Goal: Task Accomplishment & Management: Complete application form

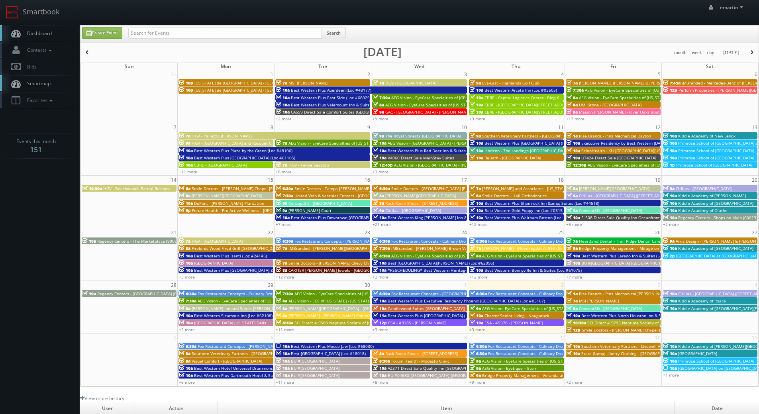
drag, startPoint x: 135, startPoint y: 41, endPoint x: 140, endPoint y: 38, distance: 6.1
click at [137, 39] on div "Search" at bounding box center [237, 35] width 218 height 16
click at [141, 38] on input "text" at bounding box center [225, 32] width 194 height 11
type input "scott hislop"
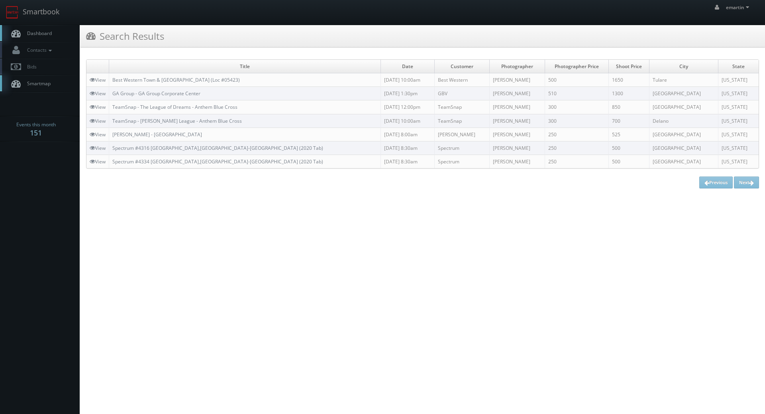
click at [105, 214] on html "Smartbook Toggle Side Navigation Toggle Top Navigation emartin emartin Profile …" at bounding box center [382, 207] width 765 height 414
click at [58, 33] on link "Dashboard" at bounding box center [40, 33] width 80 height 16
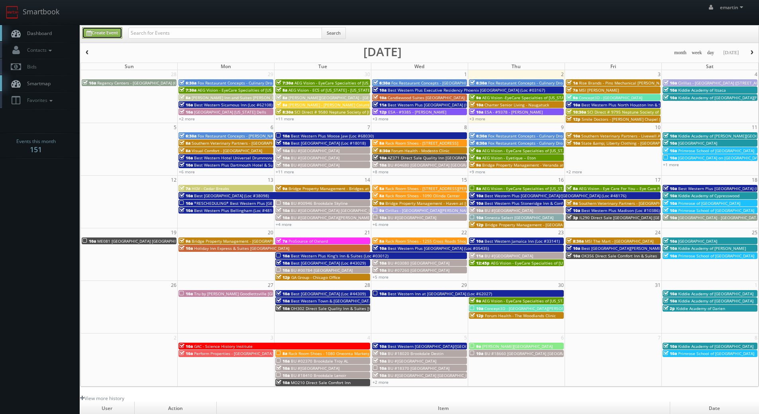
click at [122, 34] on link "Create Event" at bounding box center [102, 33] width 40 height 12
type input "[DATE]"
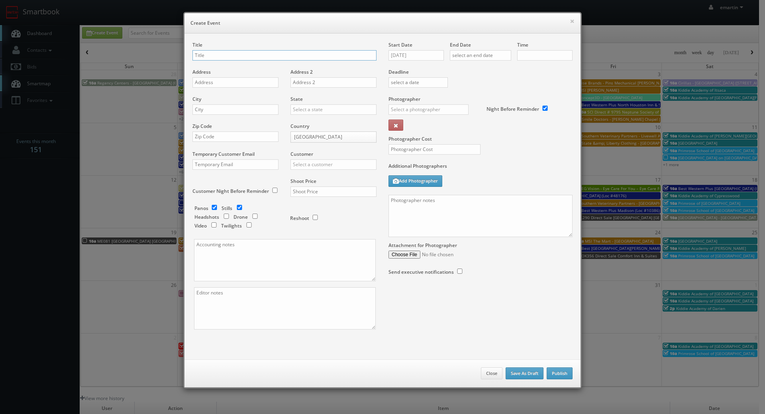
checkbox input "true"
type input "10:00am"
checkbox input "true"
click at [424, 51] on input "10/02/2025" at bounding box center [415, 55] width 55 height 10
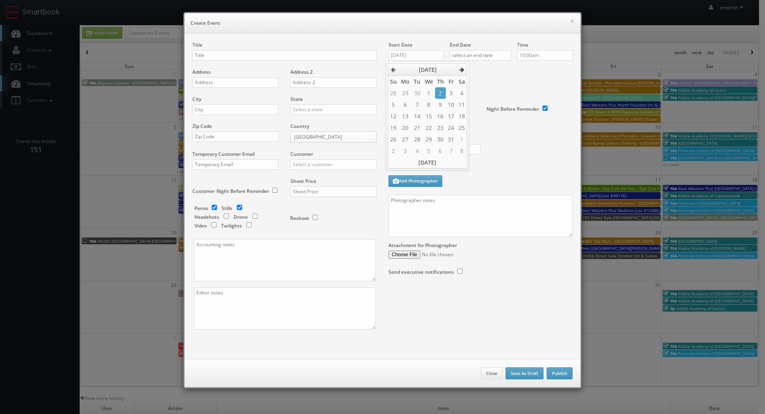
click at [457, 68] on th at bounding box center [462, 70] width 11 height 12
click at [410, 105] on td "3" at bounding box center [405, 105] width 13 height 12
type input "11/03/2025"
click at [491, 80] on div "Deadline" at bounding box center [480, 68] width 196 height 54
click at [485, 61] on div "End Date" at bounding box center [480, 54] width 61 height 27
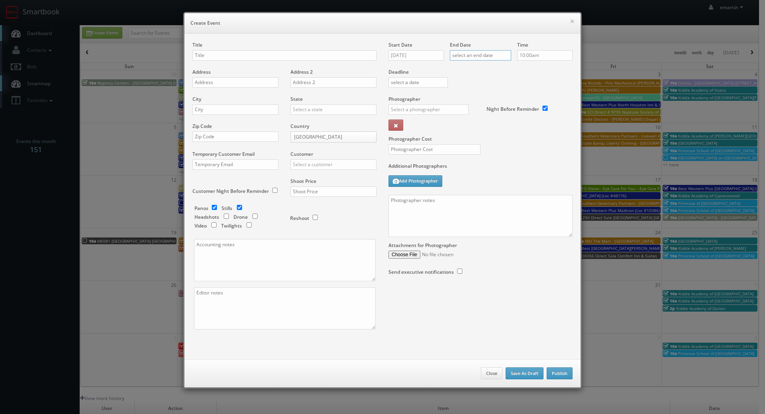
click at [501, 57] on input "text" at bounding box center [480, 55] width 61 height 10
click at [521, 68] on icon at bounding box center [522, 70] width 5 height 6
click at [465, 106] on td "3" at bounding box center [466, 105] width 13 height 12
type input "11/03/2025"
click at [554, 80] on div "Deadline" at bounding box center [480, 68] width 196 height 54
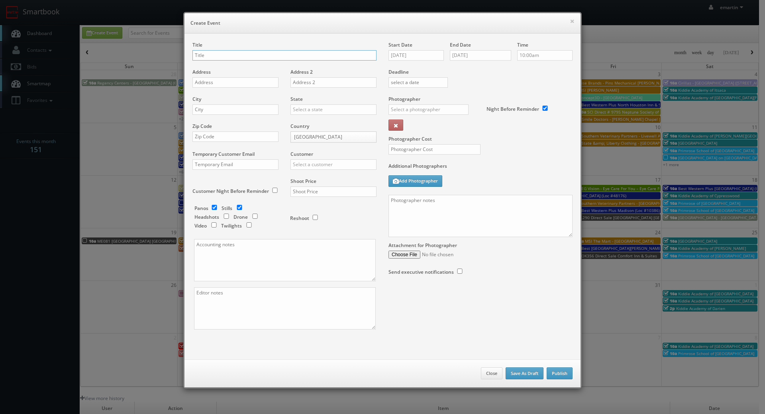
click at [218, 57] on input "text" at bounding box center [284, 55] width 184 height 10
paste input "Best Western Frontier Motel"
click at [322, 49] on div "Title Best Western Frontier Motel (Loc #" at bounding box center [284, 54] width 184 height 27
click at [319, 53] on input "Best Western Frontier Motel (Loc #" at bounding box center [284, 55] width 184 height 10
paste input "05052"
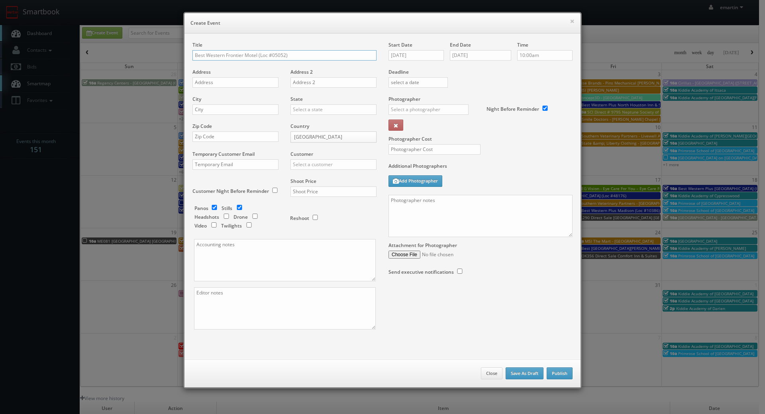
type input "Best Western Frontier Motel (Loc #05052)"
drag, startPoint x: 234, startPoint y: 84, endPoint x: 30, endPoint y: 67, distance: 204.7
click at [234, 84] on input "text" at bounding box center [235, 82] width 86 height 10
paste input "1008 S Main St"
type input "1008 S Main St"
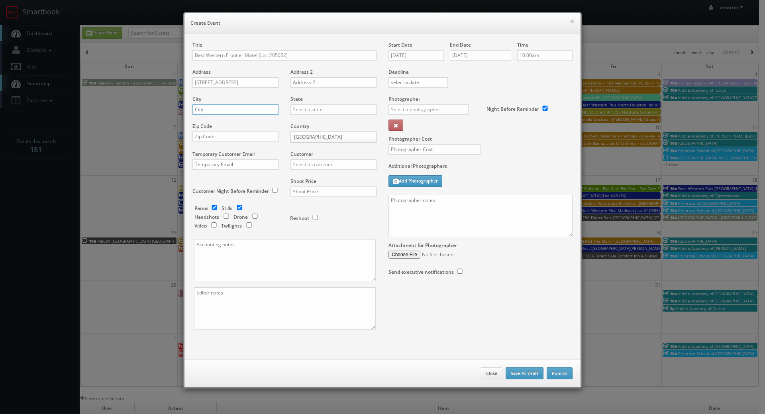
click at [240, 109] on input "text" at bounding box center [235, 109] width 86 height 10
paste input "Lone Pine"
type input "Lone Pine"
click at [304, 116] on div "State Alabama Alaska Arizona Arkansas California Colorado Connecticut Delaware …" at bounding box center [330, 109] width 92 height 27
click at [307, 111] on input "text" at bounding box center [333, 109] width 86 height 10
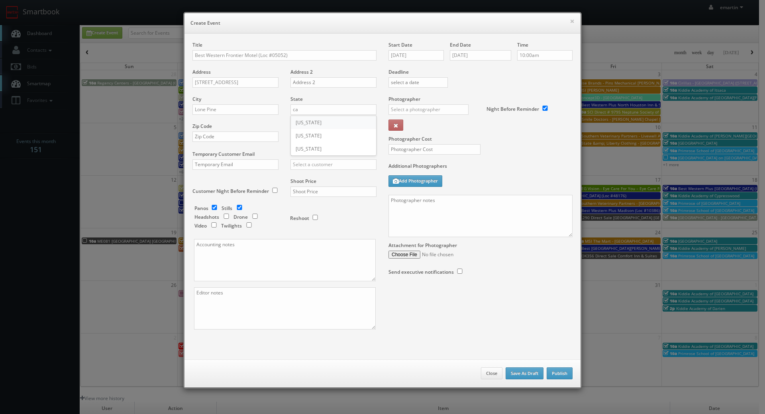
click at [307, 121] on div "[US_STATE]" at bounding box center [333, 122] width 85 height 13
type input "[US_STATE]"
click at [212, 138] on input "text" at bounding box center [235, 136] width 86 height 10
paste input "93545"
type input "93545"
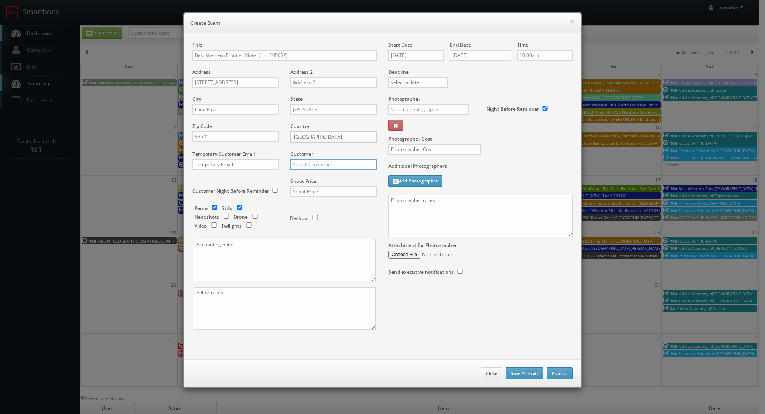
click at [312, 165] on input "text" at bounding box center [333, 164] width 86 height 10
click at [303, 178] on div "Best Western" at bounding box center [333, 177] width 85 height 13
type input "Best Western"
click at [314, 188] on input "text" at bounding box center [333, 191] width 86 height 10
type input "2,275"
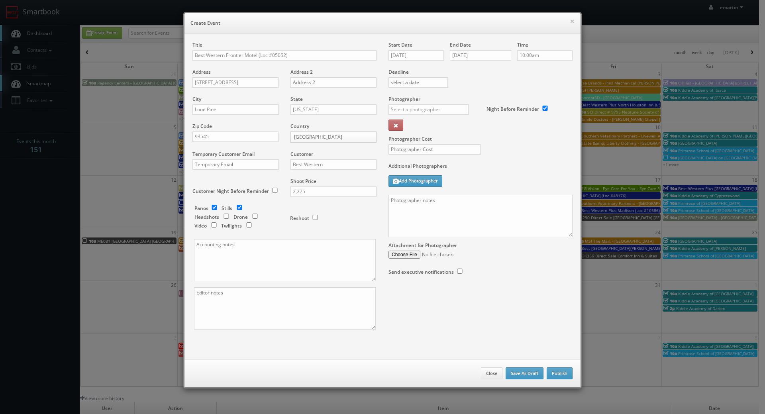
click at [349, 207] on div "Reshoot" at bounding box center [330, 214] width 80 height 19
drag, startPoint x: 214, startPoint y: 208, endPoint x: 224, endPoint y: 211, distance: 10.3
click at [214, 208] on input "checkbox" at bounding box center [214, 207] width 12 height 5
checkbox input "false"
click at [254, 217] on input "checkbox" at bounding box center [255, 216] width 12 height 5
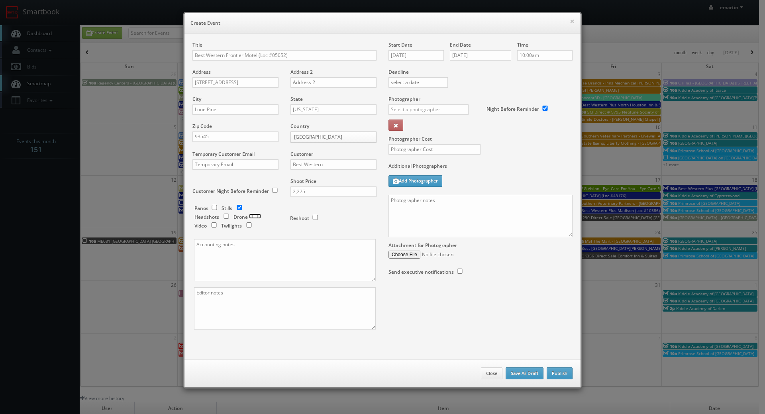
checkbox input "true"
click at [246, 225] on input "checkbox" at bounding box center [249, 224] width 12 height 5
checkbox input "true"
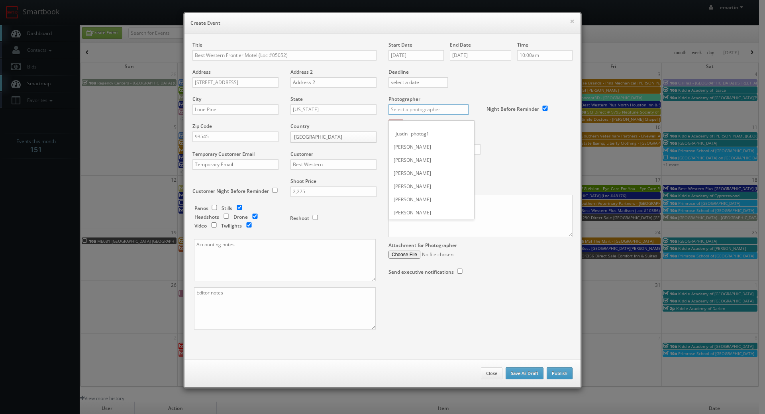
click at [397, 106] on input "text" at bounding box center [428, 109] width 80 height 10
click at [406, 127] on div "Scott Hislop" at bounding box center [431, 127] width 85 height 13
type input "Scott Hislop"
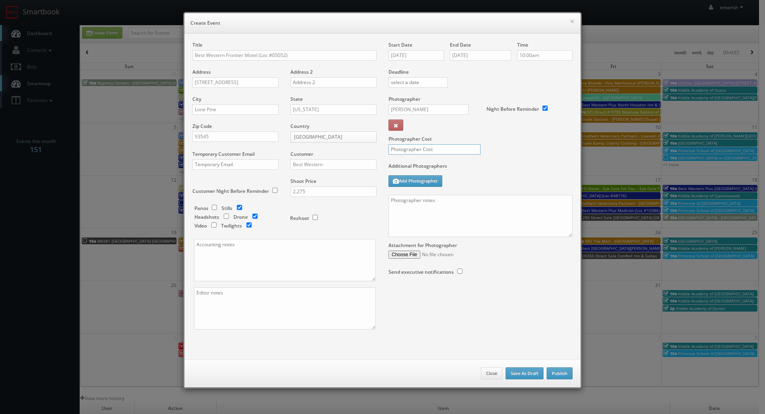
click at [409, 146] on input "text" at bounding box center [434, 149] width 92 height 10
type input "800"
click at [479, 161] on div "Photographer Cost 800" at bounding box center [480, 129] width 196 height 67
click at [483, 207] on textarea at bounding box center [480, 216] width 184 height 42
paste textarea "Onsite contact is ______. Overnight stay ___. Stills, and exterior twilights. F…"
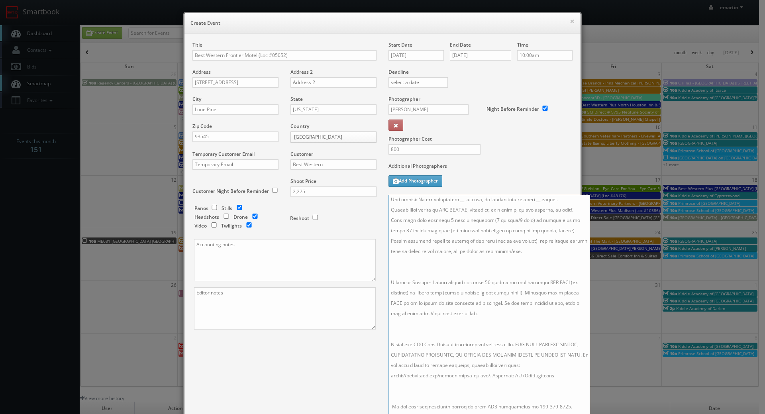
scroll to position [73, 0]
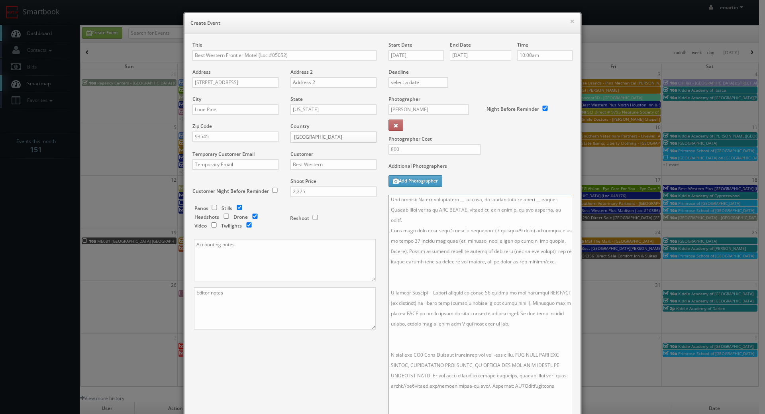
drag, startPoint x: 565, startPoint y: 233, endPoint x: 565, endPoint y: 419, distance: 186.1
click at [565, 414] on html "Smartbook Toggle Side Navigation Toggle Top Navigation emartin emartin Profile …" at bounding box center [382, 275] width 765 height 551
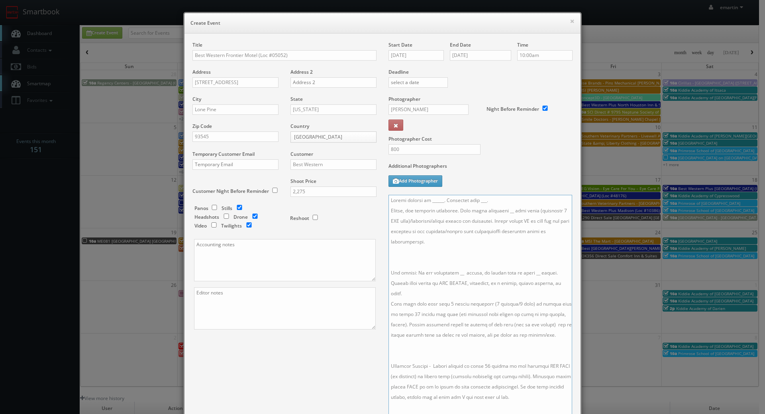
click at [410, 258] on textarea at bounding box center [480, 309] width 184 height 228
paste textarea "Drone Package - Please capture at least 10 aerial stills of the hotel - mostly …"
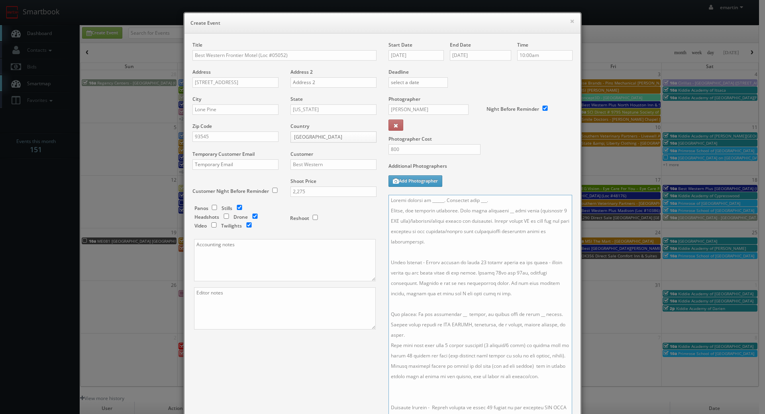
click at [498, 210] on textarea at bounding box center [480, 309] width 184 height 228
drag, startPoint x: 488, startPoint y: 199, endPoint x: 474, endPoint y: 198, distance: 13.6
click at [474, 198] on textarea at bounding box center [480, 309] width 184 height 228
click at [501, 208] on textarea at bounding box center [480, 309] width 184 height 228
click at [452, 314] on textarea at bounding box center [480, 309] width 184 height 228
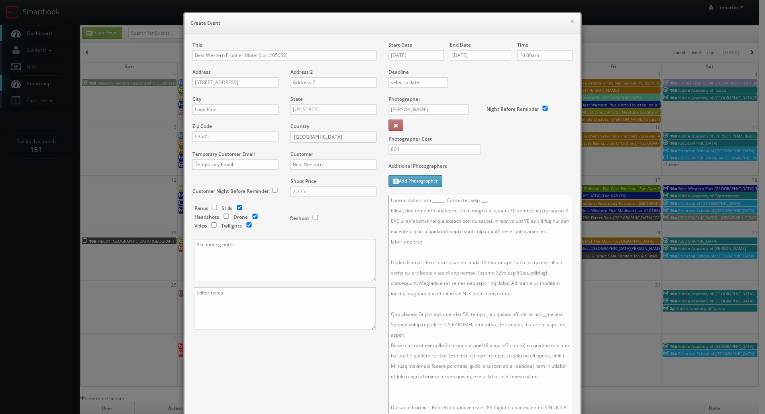
click at [527, 315] on textarea at bounding box center [480, 309] width 184 height 228
click at [500, 213] on textarea at bounding box center [480, 309] width 184 height 228
click at [498, 197] on textarea at bounding box center [480, 309] width 184 height 228
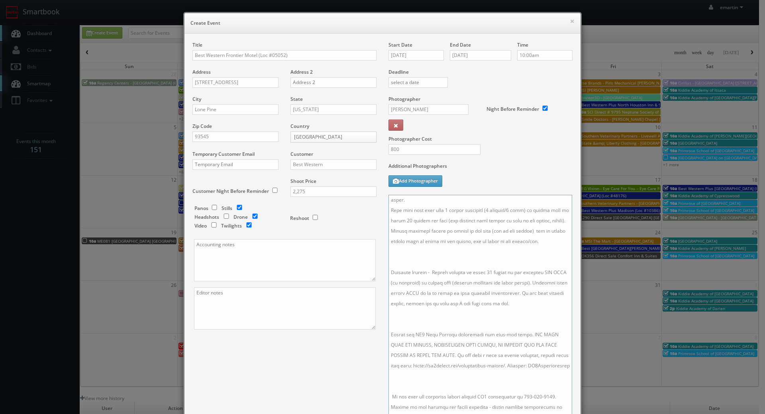
click at [457, 299] on textarea at bounding box center [480, 309] width 184 height 228
click at [433, 253] on textarea at bounding box center [480, 309] width 184 height 228
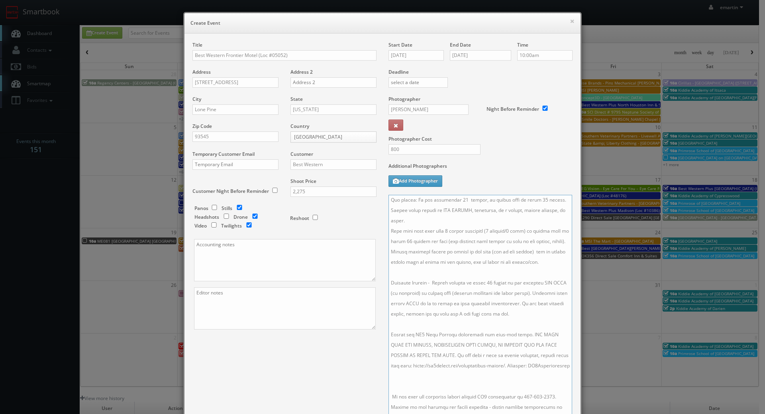
scroll to position [40, 0]
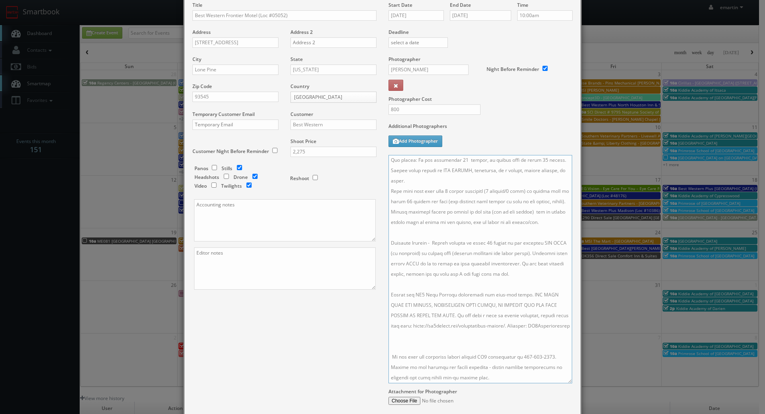
click at [422, 332] on textarea at bounding box center [480, 269] width 184 height 228
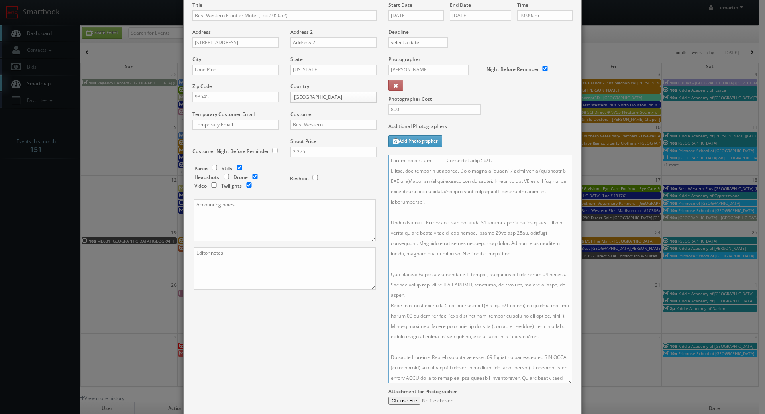
scroll to position [0, 0]
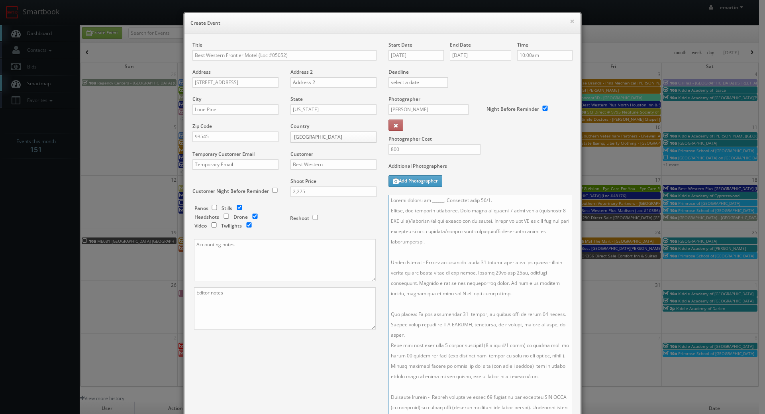
click at [438, 197] on textarea at bounding box center [480, 309] width 184 height 228
drag, startPoint x: 439, startPoint y: 201, endPoint x: 444, endPoint y: 217, distance: 16.9
click at [439, 201] on textarea at bounding box center [480, 309] width 184 height 228
paste textarea "Alicia Brice, bwfalicia@gmail.com, 760-876-5571"
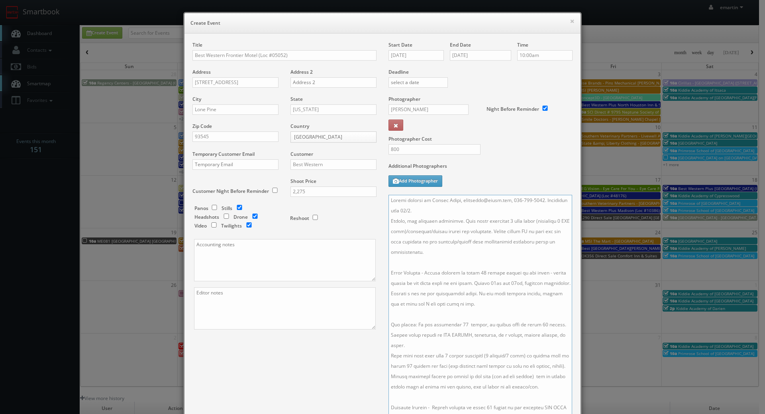
drag, startPoint x: 500, startPoint y: 200, endPoint x: 455, endPoint y: 200, distance: 45.4
click at [455, 200] on textarea at bounding box center [480, 309] width 184 height 228
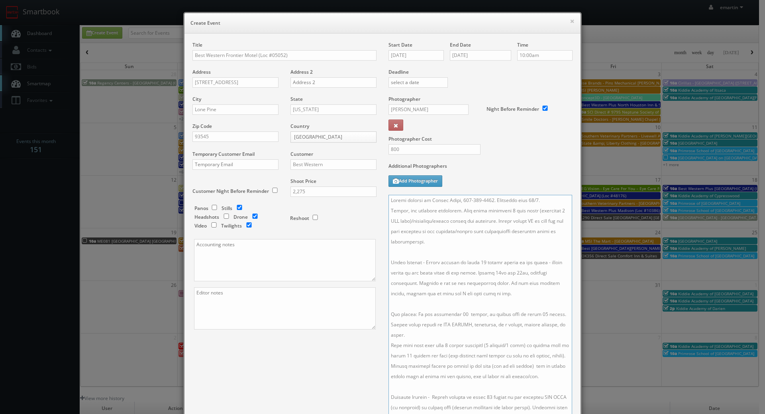
click at [527, 206] on textarea at bounding box center [480, 309] width 184 height 228
type textarea "Onsite contact is Alicia Brice, 760-876-5571. Overnight stay 11/2. Stills, and …"
click at [398, 60] on input "11/03/2025" at bounding box center [415, 55] width 55 height 10
click at [543, 173] on label "Additional Photographers" at bounding box center [480, 168] width 184 height 11
click at [488, 196] on textarea at bounding box center [480, 309] width 184 height 228
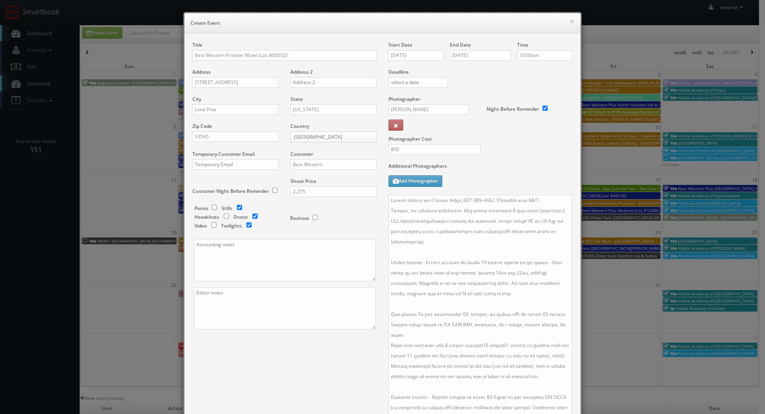
click at [294, 366] on div "Title Best Western Frontier Motel (Loc #05052) Address 1008 S Main St Address 2…" at bounding box center [382, 259] width 392 height 436
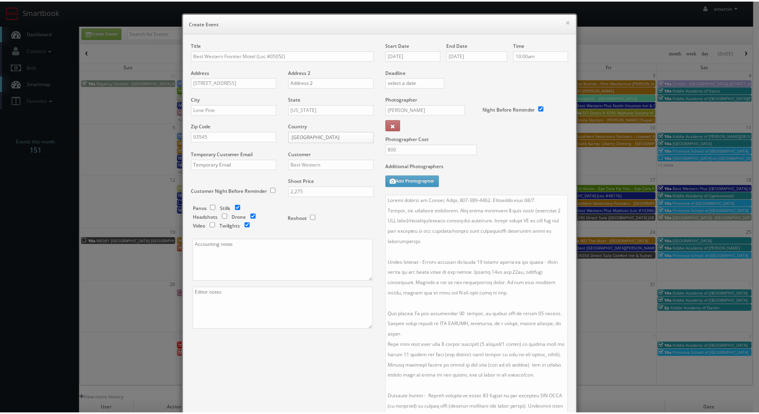
scroll to position [120, 0]
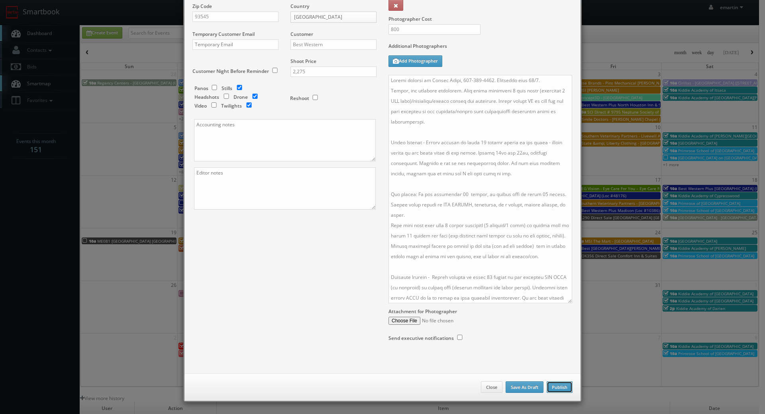
click at [557, 384] on button "Publish" at bounding box center [560, 387] width 26 height 12
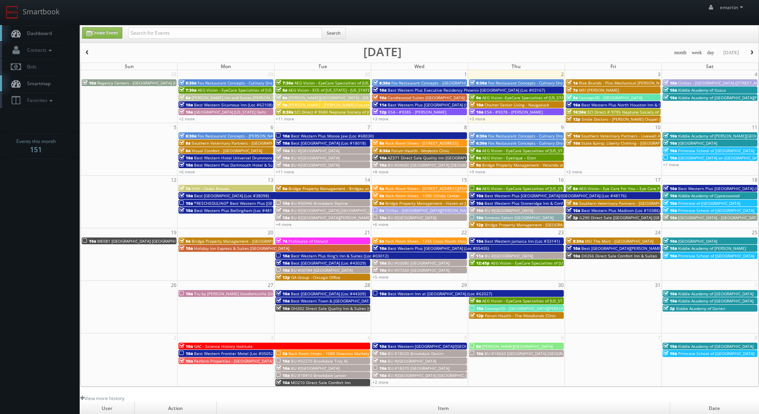
click at [37, 34] on span "Dashboard" at bounding box center [37, 33] width 29 height 7
click at [46, 27] on link "Dashboard" at bounding box center [40, 33] width 80 height 16
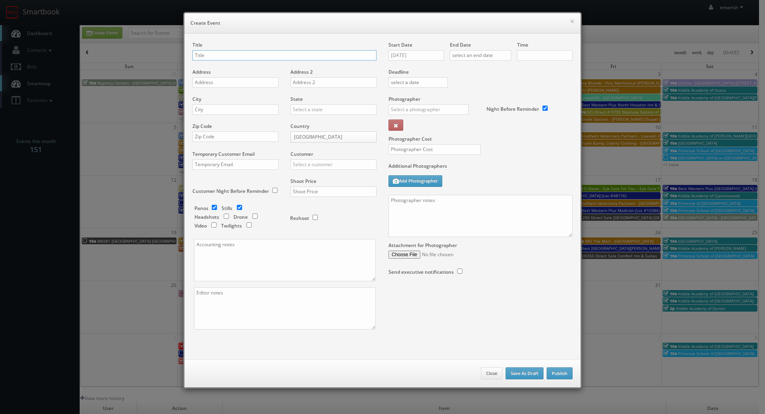
checkbox input "true"
type input "10:00am"
checkbox input "true"
click at [423, 54] on input "[DATE]" at bounding box center [415, 55] width 55 height 10
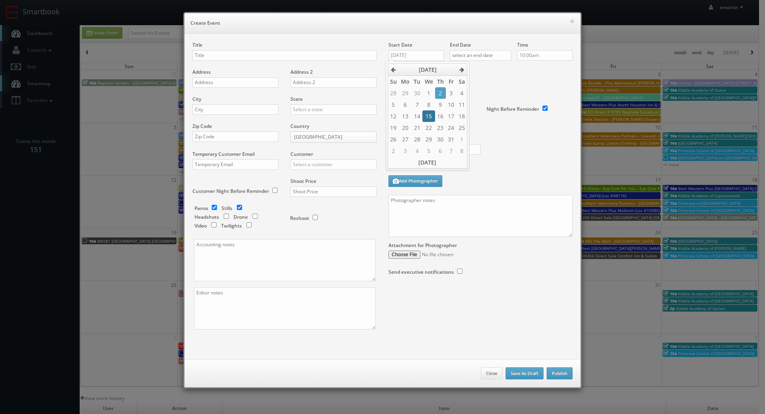
click at [428, 111] on td "15" at bounding box center [428, 116] width 12 height 12
type input "[DATE]"
click at [499, 56] on input "text" at bounding box center [480, 55] width 61 height 10
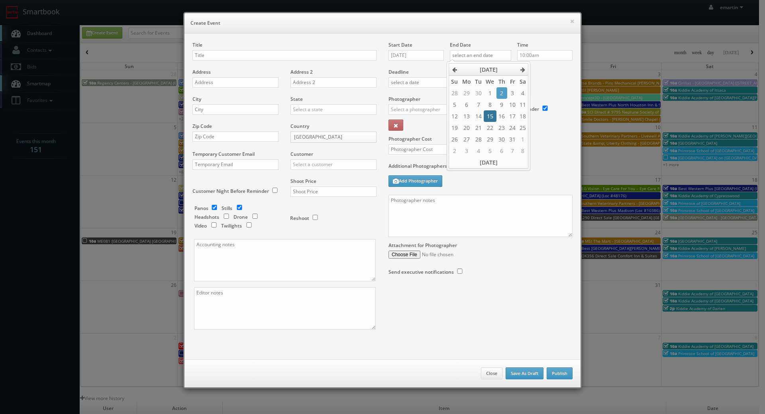
click at [486, 113] on td "15" at bounding box center [490, 116] width 12 height 12
type input "10/15/2025"
click at [548, 80] on div "Deadline" at bounding box center [480, 68] width 196 height 54
click at [402, 50] on div "Start Date 10/15/2025" at bounding box center [418, 54] width 61 height 27
click at [572, 20] on div "× Create Event" at bounding box center [382, 23] width 396 height 20
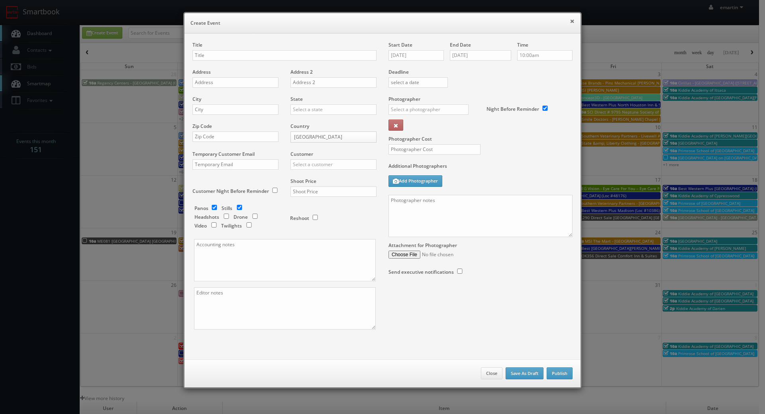
click at [571, 20] on button "×" at bounding box center [572, 21] width 5 height 6
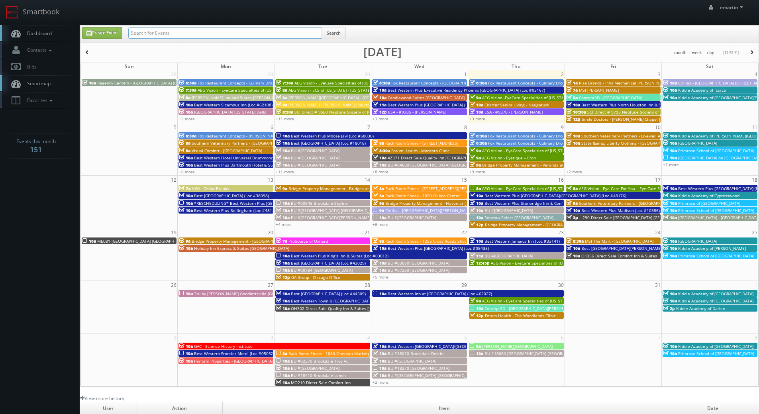
drag, startPoint x: 133, startPoint y: 37, endPoint x: 141, endPoint y: 33, distance: 8.7
click at [133, 36] on input "text" at bounding box center [225, 32] width 194 height 11
type input "05521"
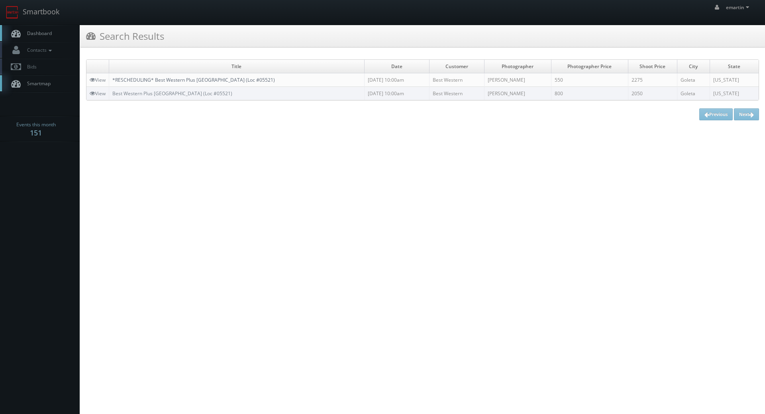
click at [140, 82] on link "*RESCHEDULING* Best Western Plus [GEOGRAPHIC_DATA] (Loc #05521)" at bounding box center [193, 79] width 163 height 7
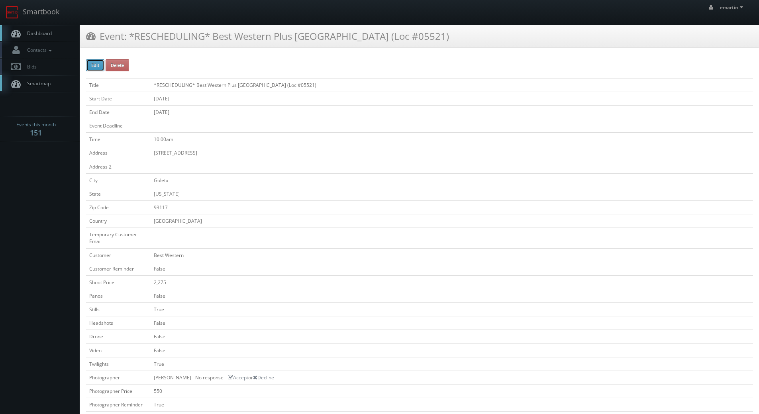
click at [99, 64] on button "Edit" at bounding box center [95, 65] width 18 height 12
type input "*RESCHEDULING* Best Western Plus South Coast Inn (Loc #05521)"
type input "[STREET_ADDRESS]"
type input "Goleta"
type input "93117"
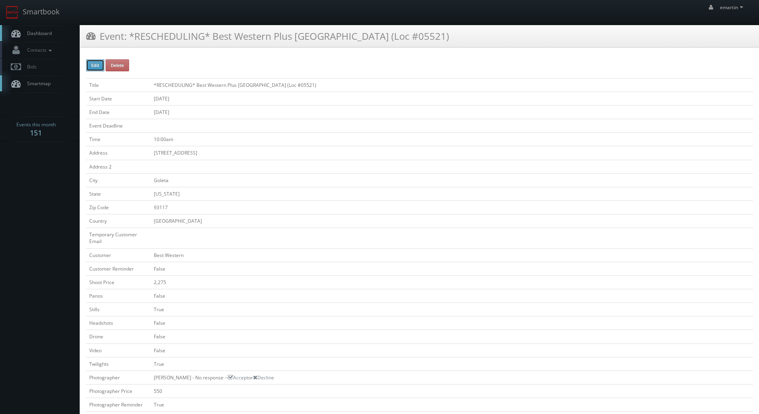
checkbox input "false"
type input "2,275"
checkbox input "false"
checkbox input "true"
checkbox input "false"
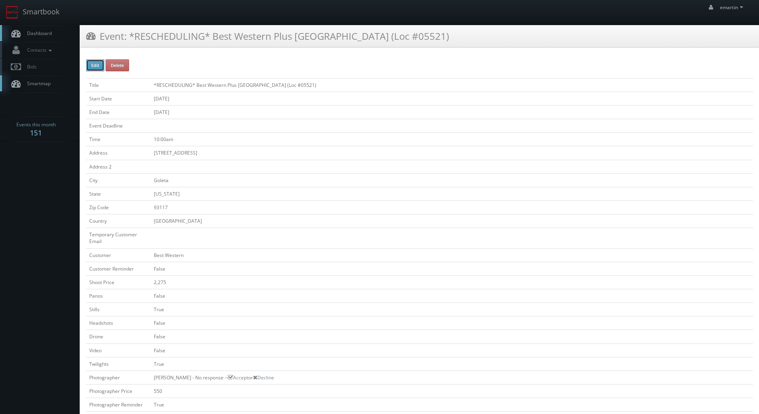
checkbox input "false"
checkbox input "true"
checkbox input "false"
type input "10/13/2025"
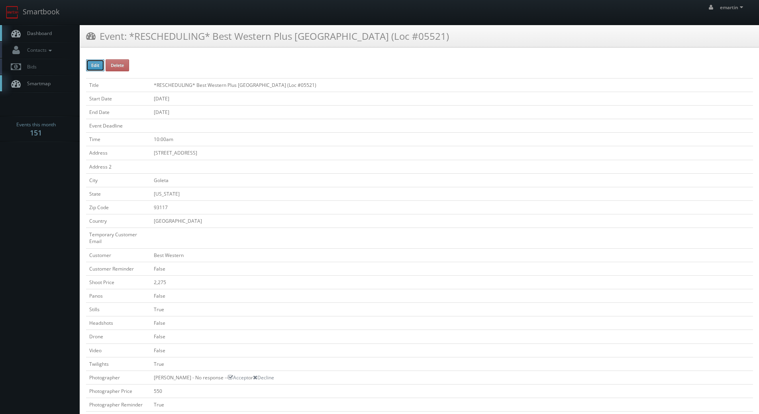
type input "10/13/2025"
type input "10:00am"
checkbox input "true"
checkbox input "false"
type input "550"
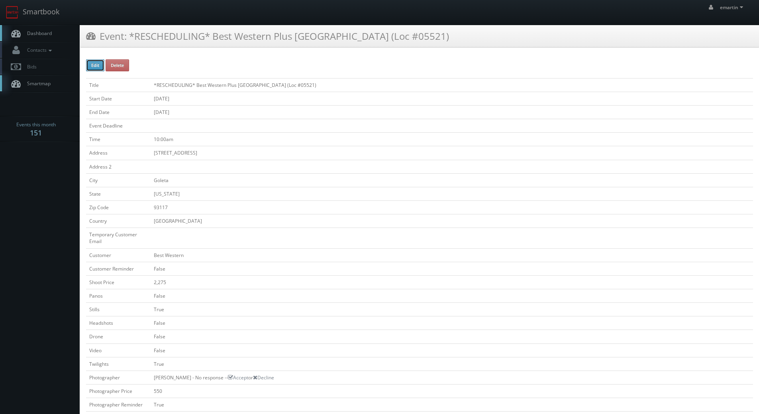
type input "2,275"
select select "[US_STATE]"
select select "fake55@mg.cs3calendar.com"
select select "lizzshots@gmail.com"
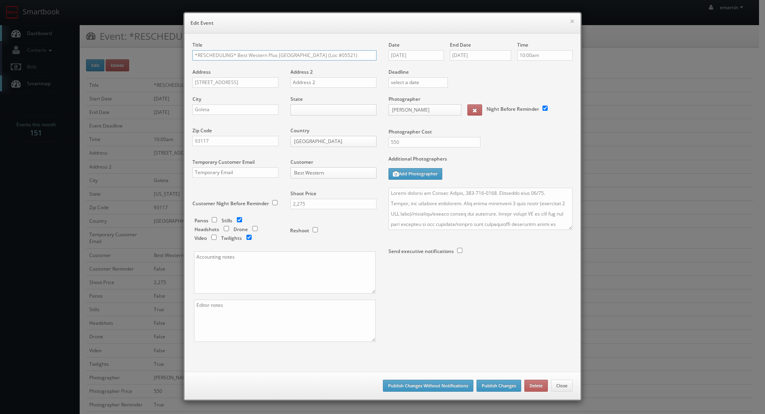
drag, startPoint x: 233, startPoint y: 54, endPoint x: 170, endPoint y: 50, distance: 63.1
click at [171, 50] on div "× Edit Event Title *RESCHEDULING* Best Western Plus South Coast Inn (Loc #05521…" at bounding box center [382, 207] width 765 height 414
type input "Best Western Plus [GEOGRAPHIC_DATA] (Loc #05521)"
click at [416, 55] on input "10/13/2025" at bounding box center [415, 55] width 55 height 10
click at [429, 116] on td "15" at bounding box center [428, 116] width 12 height 12
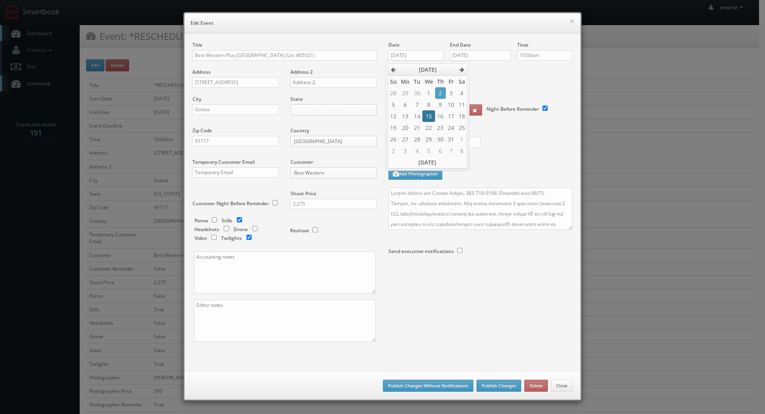
type input "10/15/2025"
click at [475, 55] on input "10/13/2025" at bounding box center [480, 55] width 61 height 10
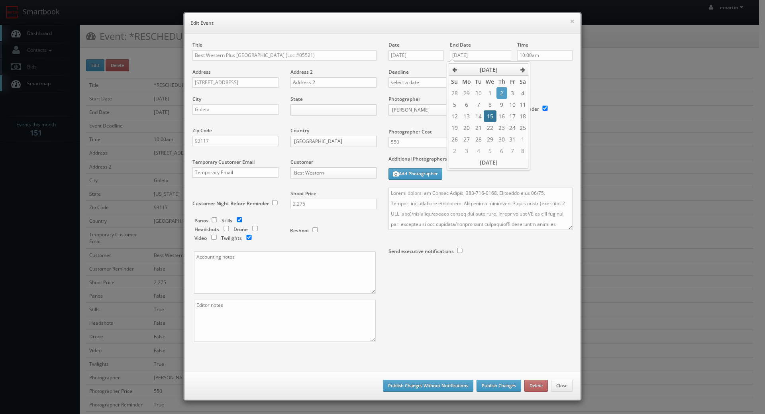
click at [487, 114] on td "15" at bounding box center [490, 116] width 12 height 12
type input "10/15/2025"
click at [467, 220] on textarea at bounding box center [480, 209] width 184 height 42
drag, startPoint x: 466, startPoint y: 74, endPoint x: 463, endPoint y: 98, distance: 24.1
click at [466, 74] on label "Deadline" at bounding box center [480, 72] width 196 height 7
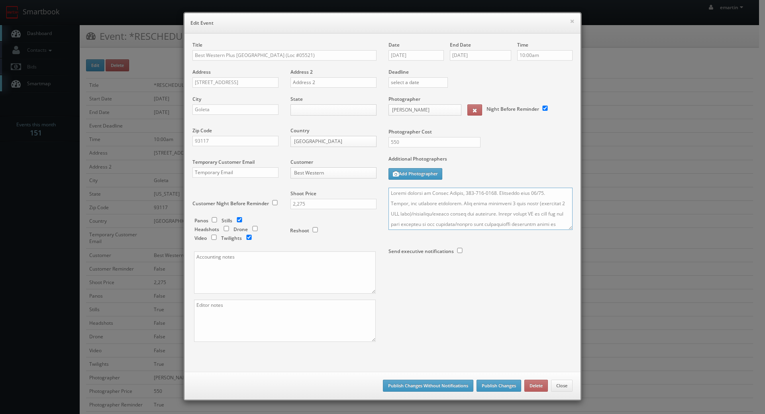
click at [388, 189] on textarea at bounding box center [480, 209] width 184 height 42
type textarea "UPDATE: Date changed to 10/15. Onsite contact is Nicole Weland, 805-967-3200. O…"
click at [300, 107] on body "Smartbook Toggle Side Navigation Toggle Top Navigation emartin emartin Profile …" at bounding box center [379, 384] width 759 height 768
click at [518, 175] on div "Additional Photographers Add Photographer" at bounding box center [480, 171] width 184 height 32
click at [501, 384] on button "Publish Changes" at bounding box center [499, 386] width 45 height 12
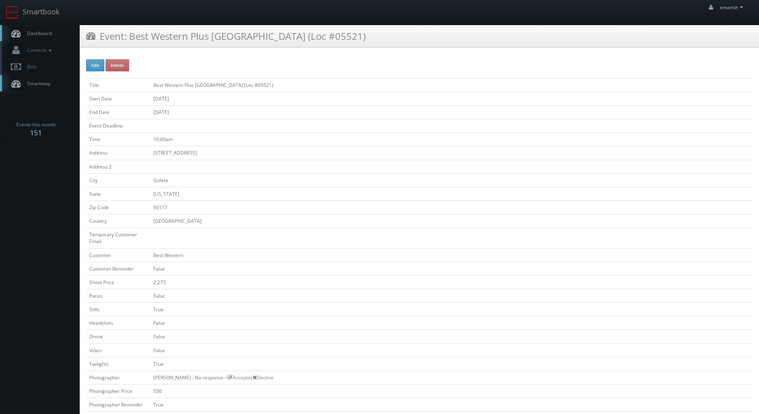
click at [40, 32] on span "Dashboard" at bounding box center [37, 33] width 29 height 7
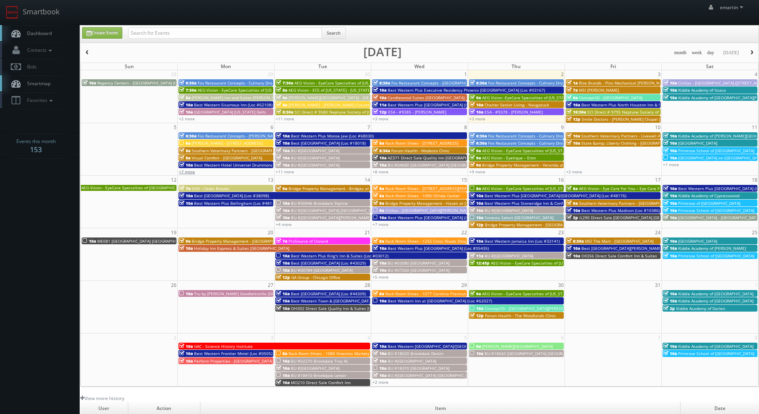
click at [187, 172] on link "+7 more" at bounding box center [187, 172] width 16 height 6
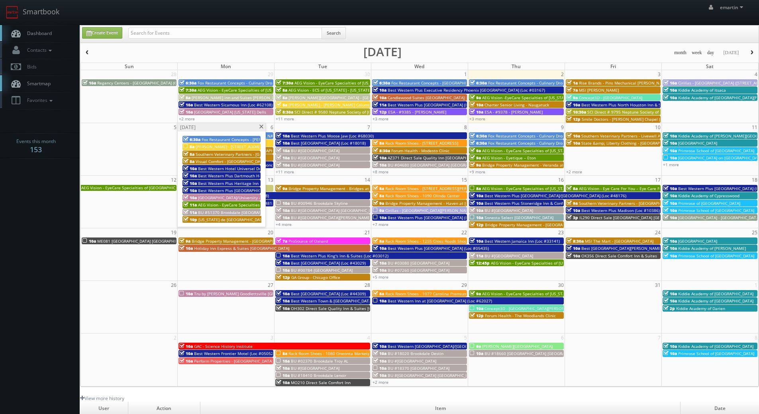
click at [28, 26] on link "Dashboard" at bounding box center [40, 33] width 80 height 16
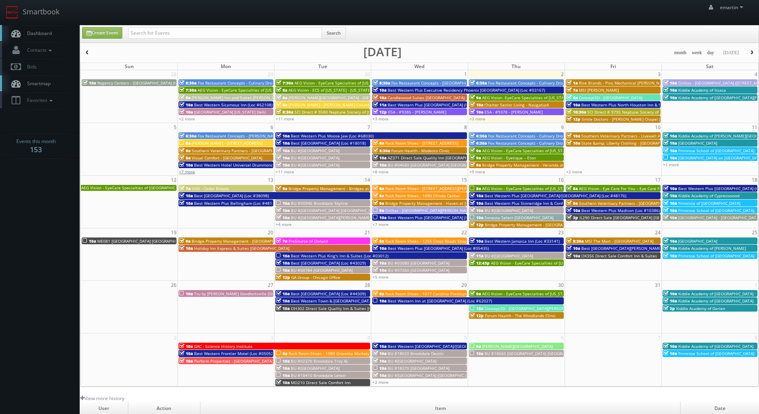
click at [189, 170] on link "+7 more" at bounding box center [187, 172] width 16 height 6
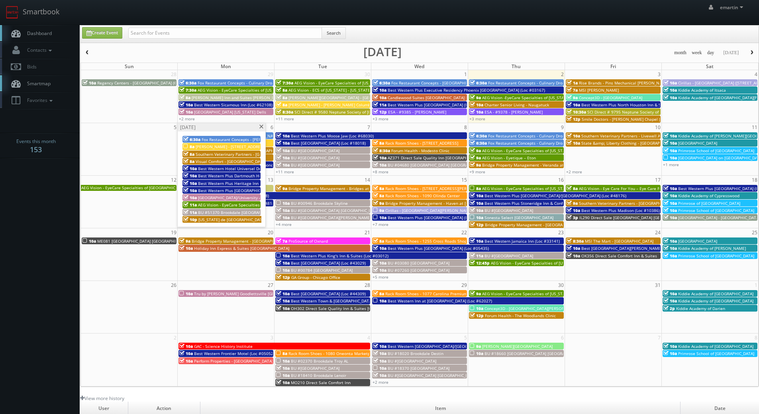
click at [214, 152] on span "Southern Veterinary Partners - [GEOGRAPHIC_DATA]" at bounding box center [245, 154] width 99 height 6
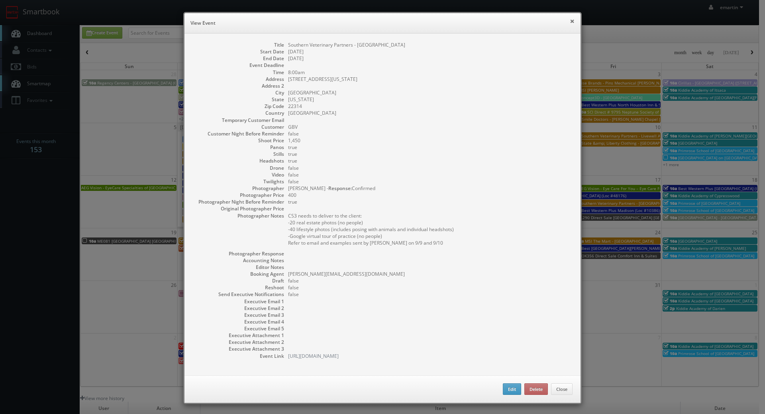
click at [570, 19] on button "×" at bounding box center [572, 21] width 5 height 6
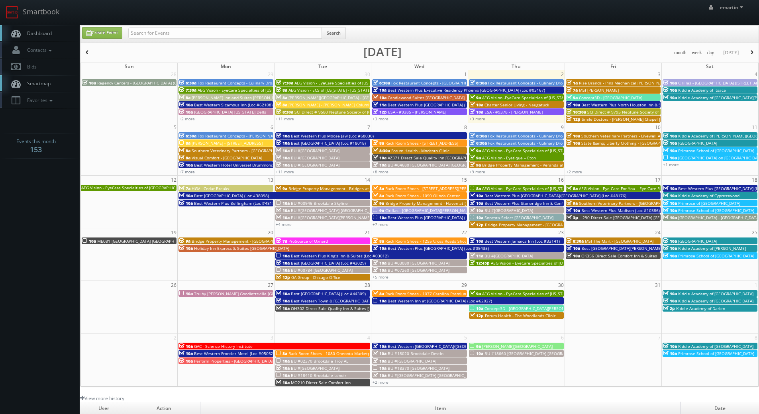
click at [190, 173] on link "+7 more" at bounding box center [187, 172] width 16 height 6
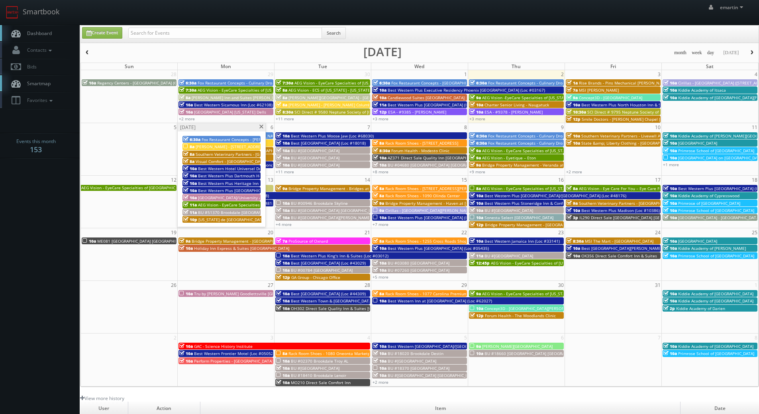
click at [226, 198] on span "[GEOGRAPHIC_DATA]/University Area" at bounding box center [233, 198] width 70 height 6
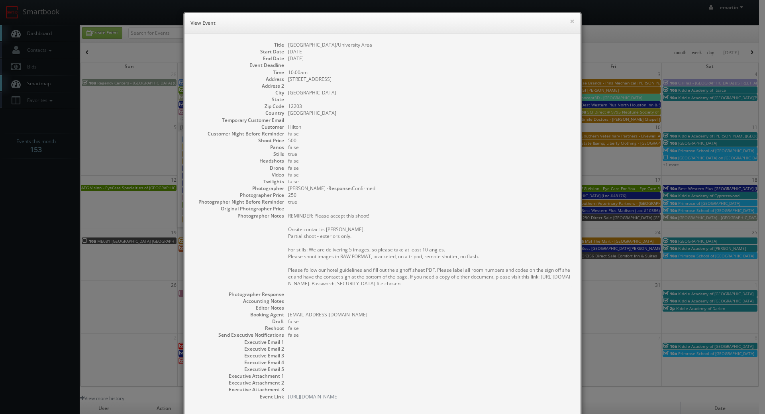
click at [500, 97] on dd at bounding box center [430, 99] width 284 height 7
click at [566, 19] on div "× View Event" at bounding box center [382, 23] width 396 height 20
click at [571, 21] on button "×" at bounding box center [572, 21] width 5 height 6
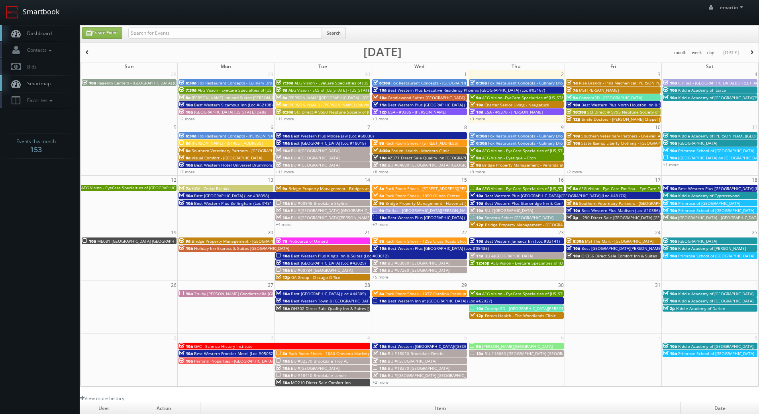
click at [65, 24] on link "Smartbook" at bounding box center [32, 12] width 65 height 25
click at [755, 51] on button "button" at bounding box center [752, 53] width 14 height 10
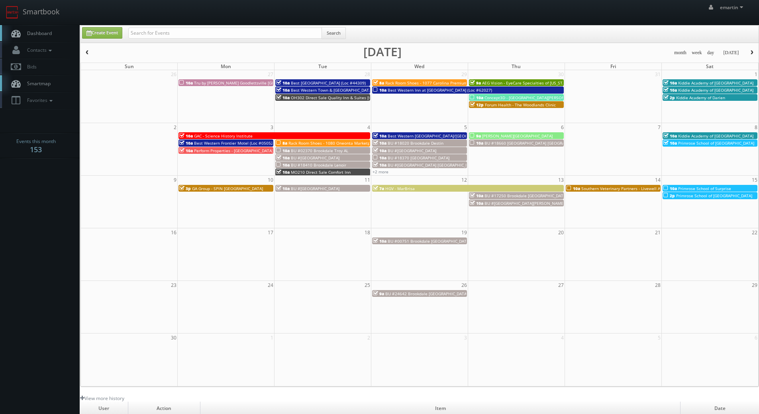
click at [752, 50] on span "button" at bounding box center [752, 52] width 6 height 5
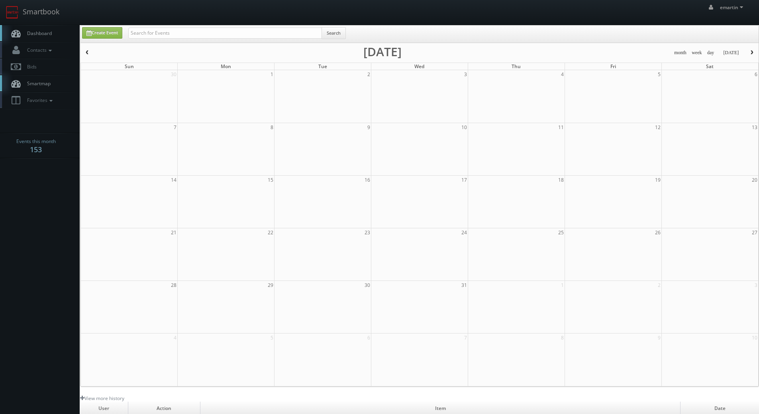
click at [47, 37] on link "Dashboard" at bounding box center [40, 33] width 80 height 16
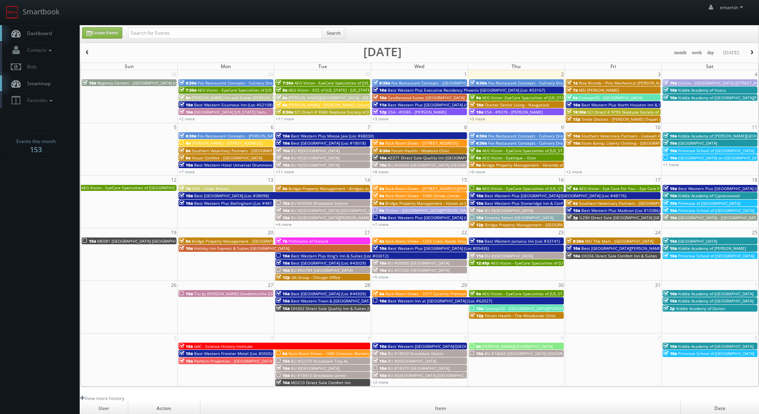
click at [749, 53] on span "button" at bounding box center [752, 52] width 6 height 5
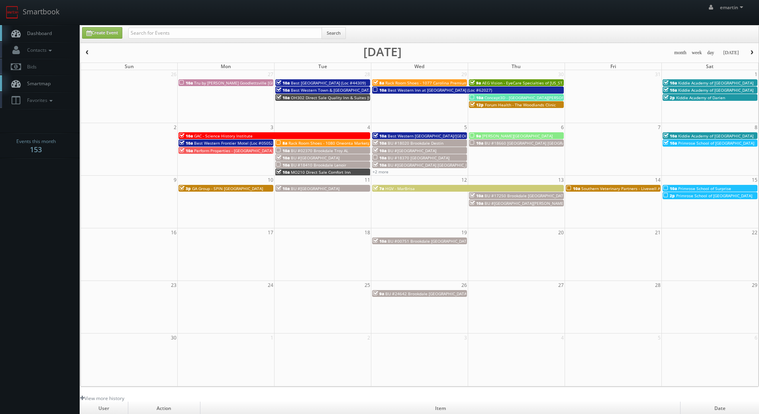
click at [751, 49] on button "button" at bounding box center [752, 53] width 14 height 10
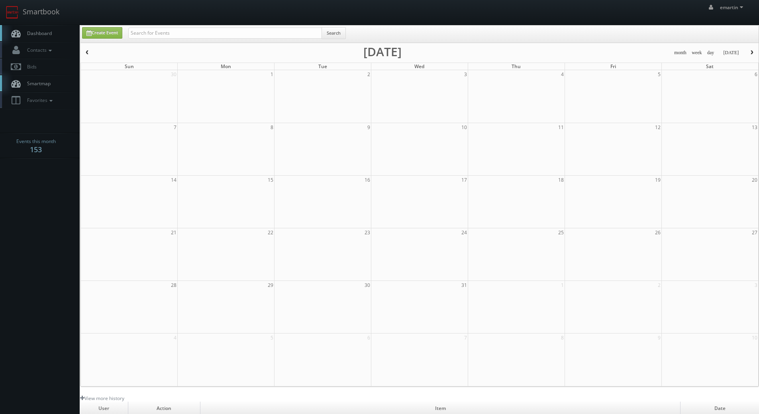
click at [39, 33] on span "Dashboard" at bounding box center [37, 33] width 29 height 7
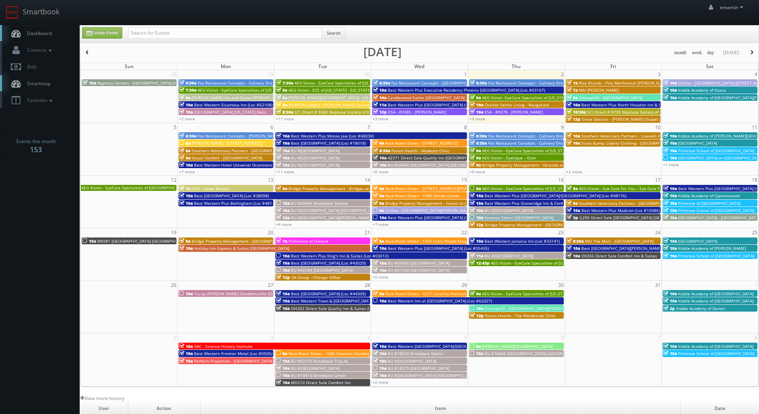
click at [750, 50] on span "button" at bounding box center [752, 52] width 6 height 5
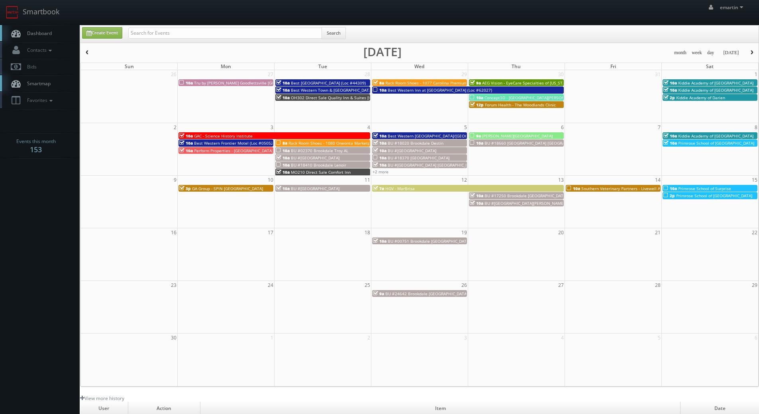
click at [750, 50] on span "button" at bounding box center [752, 52] width 6 height 5
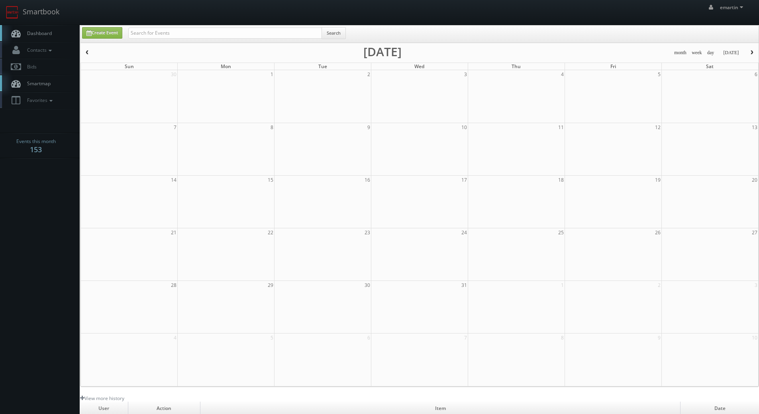
click at [56, 31] on link "Dashboard" at bounding box center [40, 33] width 80 height 16
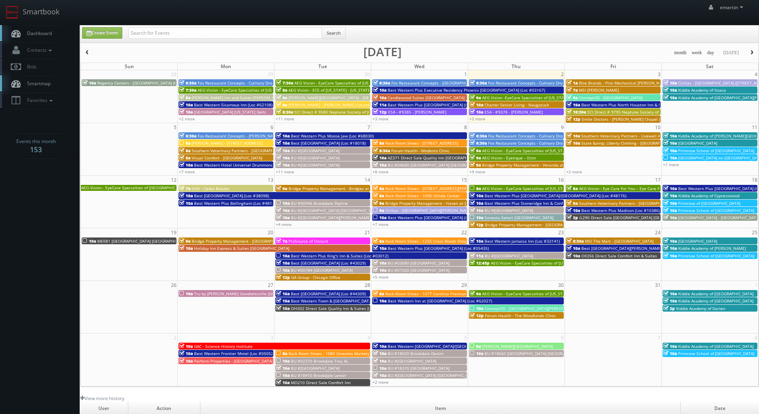
drag, startPoint x: 35, startPoint y: 32, endPoint x: 35, endPoint y: 25, distance: 7.6
click at [35, 33] on span "Dashboard" at bounding box center [37, 33] width 29 height 7
click at [49, 31] on span "Dashboard" at bounding box center [37, 33] width 29 height 7
click at [170, 34] on input "text" at bounding box center [225, 32] width 194 height 11
type input "p"
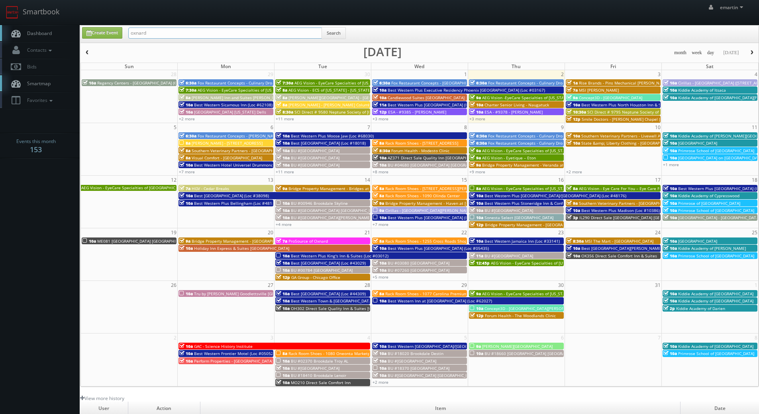
type input "oxnard"
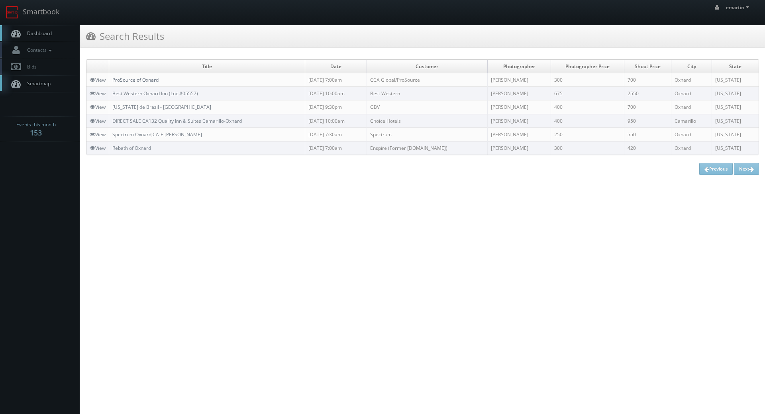
click at [141, 76] on link "ProSource of Oxnard" at bounding box center [135, 79] width 46 height 7
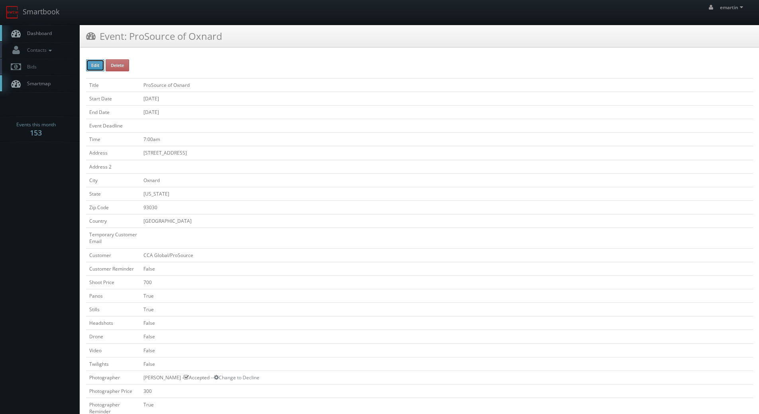
click at [100, 66] on button "Edit" at bounding box center [95, 65] width 18 height 12
type input "ProSource of Oxnard"
type input "[STREET_ADDRESS]"
type input "Oxnard"
type input "93030"
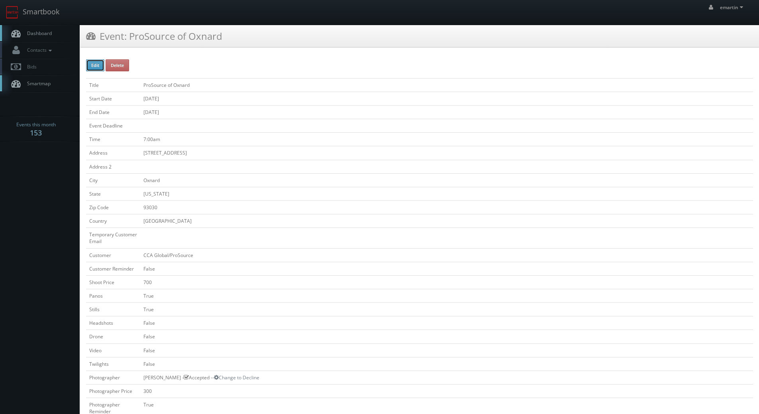
checkbox input "false"
type input "700"
checkbox input "true"
checkbox input "false"
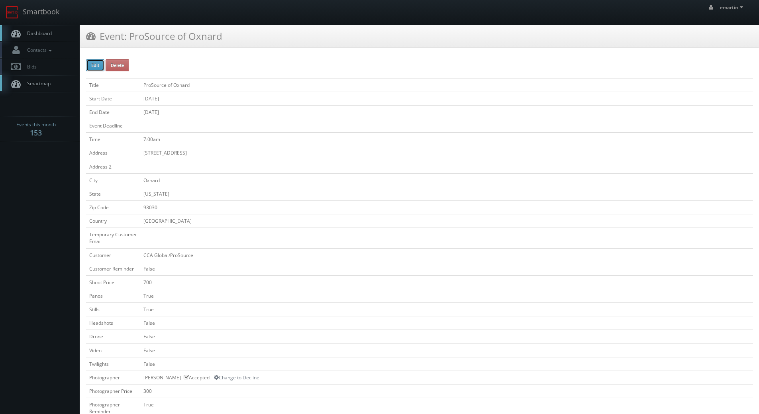
checkbox input "false"
type input "[DATE]"
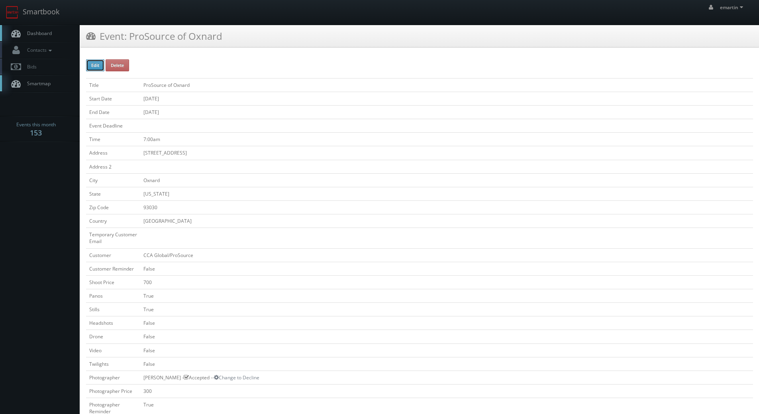
type input "[DATE]"
type input "7:00am"
checkbox input "true"
checkbox input "false"
select select "[US_STATE]"
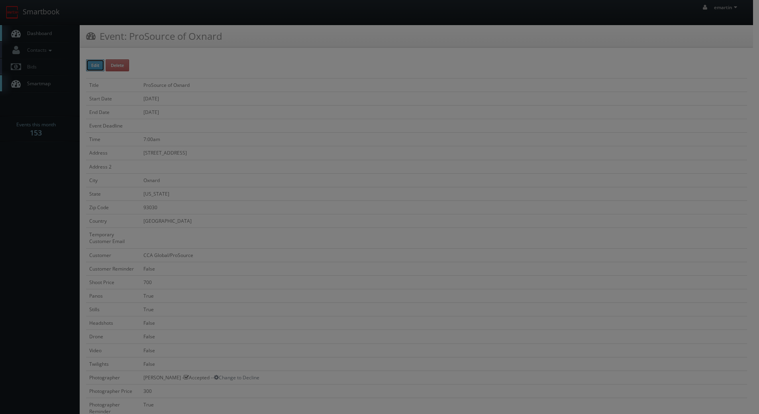
type input "700"
type input "300"
select select "[EMAIL_ADDRESS][DOMAIN_NAME]"
select select "[PERSON_NAME][EMAIL_ADDRESS][DOMAIN_NAME]"
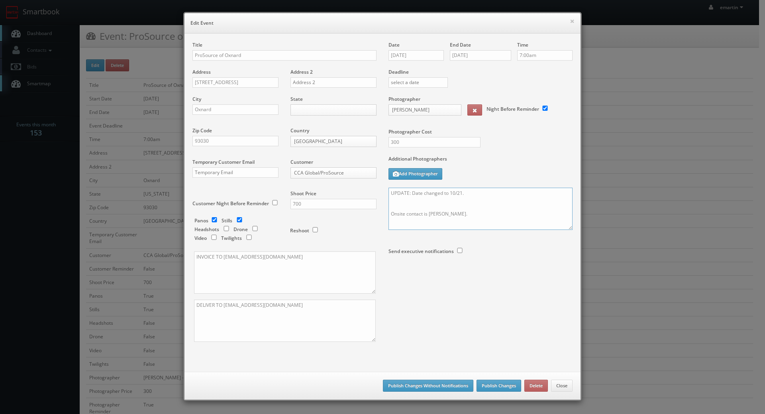
click at [494, 198] on textarea "UPDATE: Date changed to 10/21. Onsite contact is Jonathan Wening. We need to de…" at bounding box center [480, 209] width 184 height 42
click at [473, 214] on textarea "UPDATE: Date changed to 10/21. Onsite contact is Jonathan Wening. We need to de…" at bounding box center [480, 209] width 184 height 42
click at [515, 212] on textarea "UPDATE: Date changed to 10/21. Onsite contact is Jonathan Wening. We need to de…" at bounding box center [480, 209] width 184 height 42
paste textarea "805-983-1314"
type textarea "UPDATE: Date changed to 10/21. Onsite contact is [PERSON_NAME] [PHONE_NUMBER] W…"
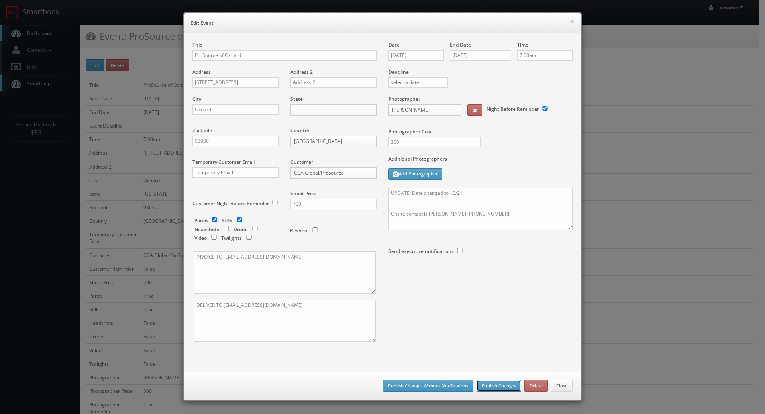
click at [494, 382] on button "Publish Changes" at bounding box center [499, 386] width 45 height 12
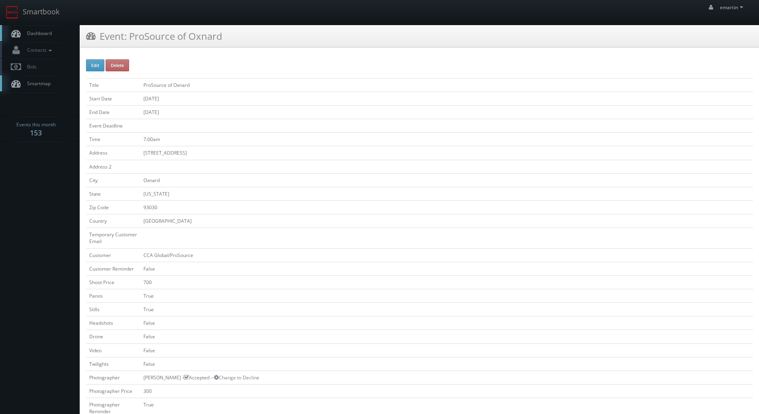
click at [29, 32] on span "Dashboard" at bounding box center [37, 33] width 29 height 7
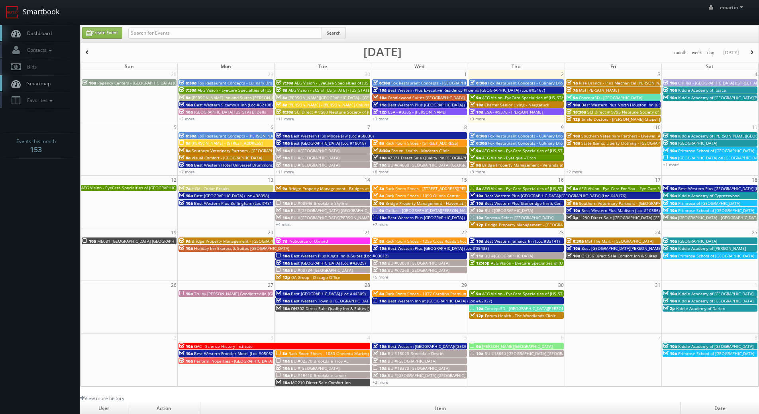
drag, startPoint x: 39, startPoint y: 14, endPoint x: 42, endPoint y: 25, distance: 11.1
click at [39, 14] on link "Smartbook" at bounding box center [32, 12] width 65 height 25
